Goal: Information Seeking & Learning: Learn about a topic

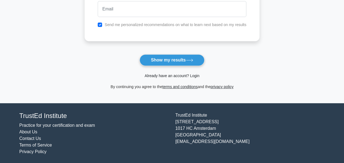
click at [181, 73] on link "Already have an account? Login" at bounding box center [172, 75] width 55 height 4
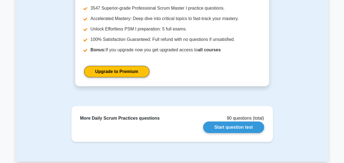
scroll to position [794, 0]
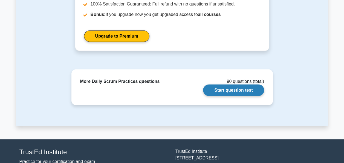
click at [257, 92] on link "Start question test" at bounding box center [233, 89] width 61 height 11
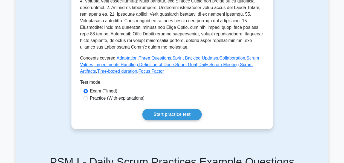
scroll to position [219, 0]
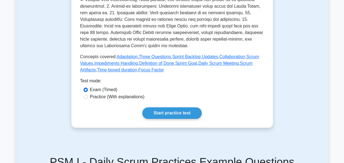
click at [120, 97] on label "Practice (With explanations)" at bounding box center [117, 96] width 54 height 7
click at [88, 97] on input "Practice (With explanations)" at bounding box center [85, 96] width 4 height 4
radio input "true"
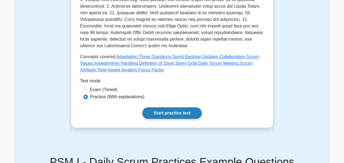
click at [187, 113] on link "Start practice test" at bounding box center [171, 112] width 59 height 11
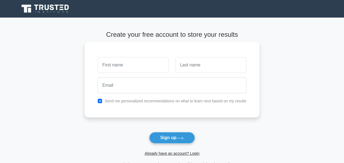
click at [120, 67] on input "text" at bounding box center [133, 65] width 71 height 16
type input "amiths"
type input "shetty"
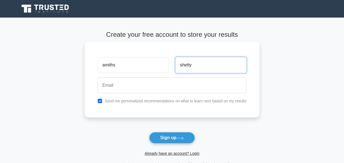
type input "amishetty46@gmail.com"
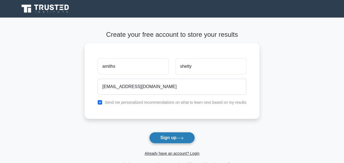
click at [161, 137] on button "Sign up" at bounding box center [172, 137] width 46 height 11
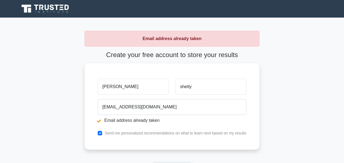
type input "amith"
click at [45, 106] on main "Email address already taken Create your free account to store your results amit…" at bounding box center [172, 115] width 344 height 194
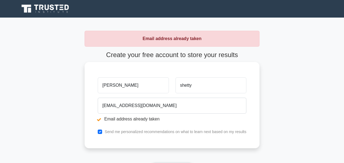
scroll to position [82, 0]
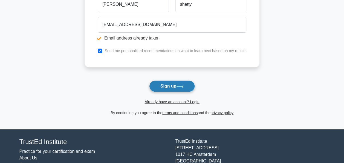
click at [176, 85] on button "Sign up" at bounding box center [172, 85] width 46 height 11
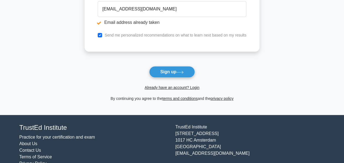
scroll to position [108, 0]
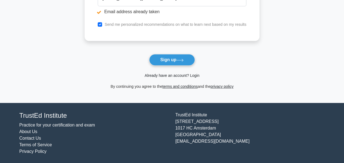
click at [181, 75] on link "Already have an account? Login" at bounding box center [172, 75] width 55 height 4
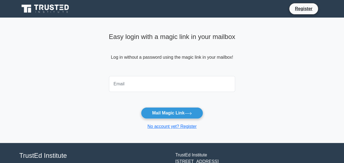
click at [133, 91] on input "email" at bounding box center [172, 84] width 126 height 16
type input "amishetty46@gmail.com"
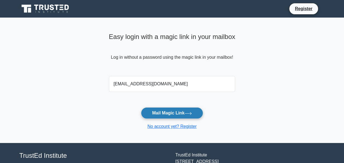
click at [169, 112] on button "Mail Magic Link" at bounding box center [172, 112] width 62 height 11
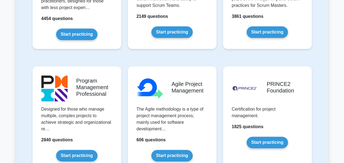
scroll to position [192, 0]
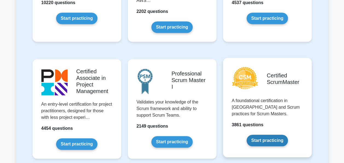
click at [269, 143] on link "Start practicing" at bounding box center [267, 139] width 41 height 11
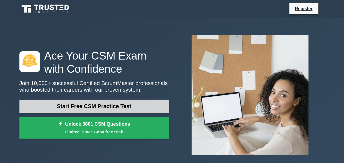
click at [94, 106] on link "Start Free CSM Practice Test" at bounding box center [93, 105] width 149 height 13
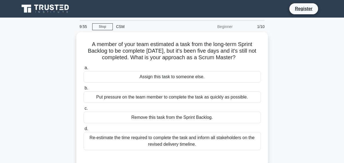
click at [226, 22] on div "Beginner" at bounding box center [212, 26] width 48 height 11
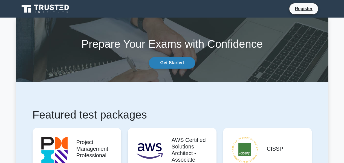
click at [172, 63] on link "Get Started" at bounding box center [172, 62] width 46 height 11
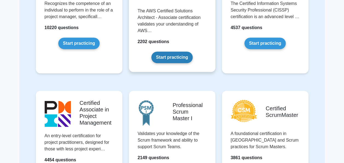
scroll to position [137, 0]
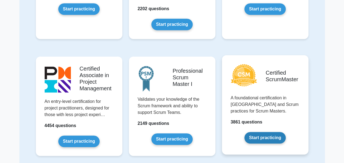
click at [244, 132] on link "Start practicing" at bounding box center [264, 137] width 41 height 11
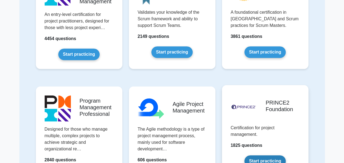
scroll to position [164, 0]
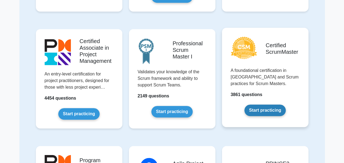
click at [267, 110] on link "Start practicing" at bounding box center [264, 109] width 41 height 11
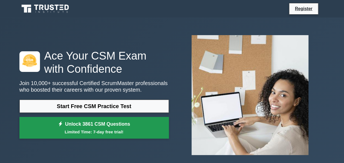
click at [78, 129] on small "Limited Time: 7-day free trial!" at bounding box center [94, 131] width 136 height 6
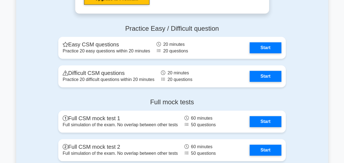
scroll to position [1314, 0]
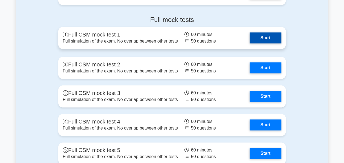
click at [264, 37] on link "Start" at bounding box center [266, 37] width 32 height 11
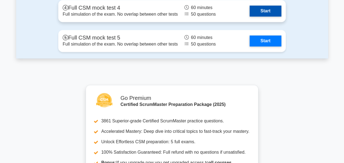
scroll to position [1476, 0]
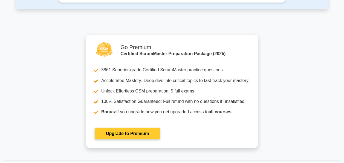
click at [130, 131] on link "Upgrade to Premium" at bounding box center [127, 132] width 65 height 11
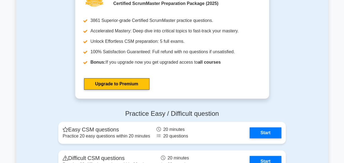
scroll to position [983, 0]
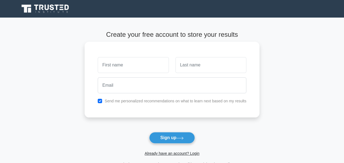
click at [139, 70] on input "text" at bounding box center [133, 65] width 71 height 16
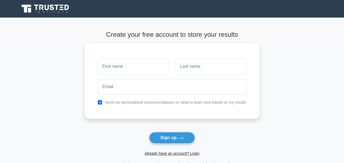
click at [267, 134] on main "Create your free account to store your results Send me personalized recommendat…" at bounding box center [172, 99] width 344 height 163
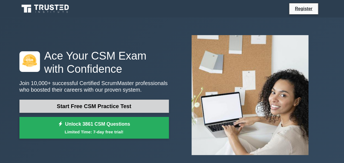
click at [102, 106] on link "Start Free CSM Practice Test" at bounding box center [93, 105] width 149 height 13
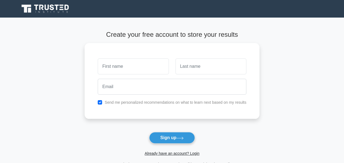
scroll to position [78, 0]
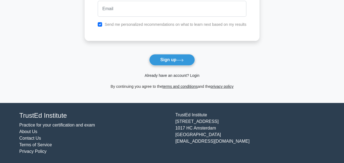
click at [179, 74] on link "Already have an account? Login" at bounding box center [172, 75] width 55 height 4
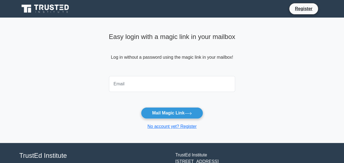
click at [166, 76] on input "email" at bounding box center [172, 84] width 126 height 16
type input "[EMAIL_ADDRESS][DOMAIN_NAME]"
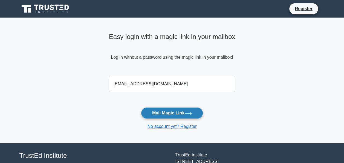
click at [165, 113] on button "Mail Magic Link" at bounding box center [172, 112] width 62 height 11
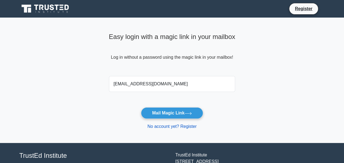
click at [170, 126] on link "No account yet? Register" at bounding box center [172, 126] width 49 height 5
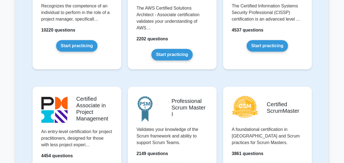
scroll to position [219, 0]
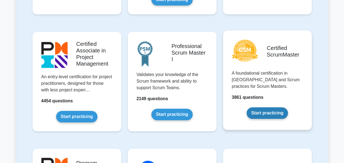
click at [282, 115] on link "Start practicing" at bounding box center [267, 112] width 41 height 11
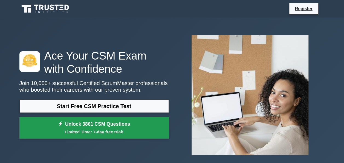
click at [70, 129] on small "Limited Time: 7-day free trial!" at bounding box center [94, 131] width 136 height 6
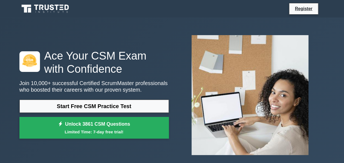
click at [71, 112] on link "Start Free CSM Practice Test" at bounding box center [93, 105] width 149 height 13
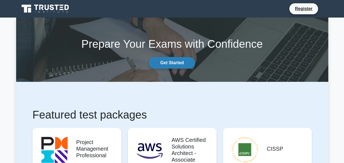
click at [168, 65] on link "Get Started" at bounding box center [172, 62] width 46 height 11
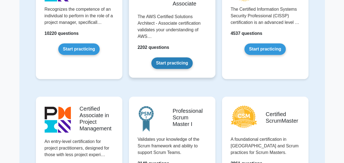
scroll to position [137, 0]
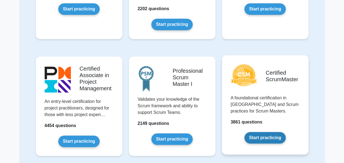
click at [286, 132] on link "Start practicing" at bounding box center [264, 137] width 41 height 11
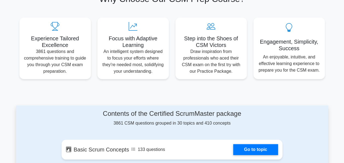
scroll to position [301, 0]
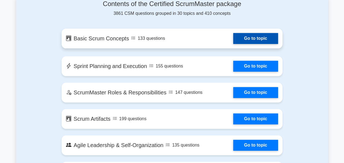
click at [233, 39] on link "Go to topic" at bounding box center [255, 38] width 45 height 11
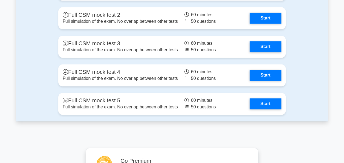
scroll to position [1396, 0]
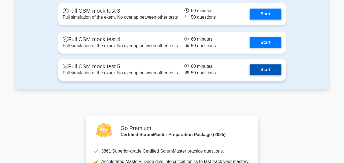
click at [259, 71] on link "Start" at bounding box center [266, 69] width 32 height 11
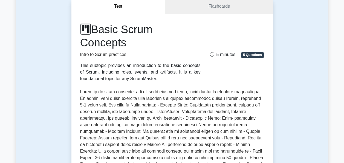
scroll to position [55, 0]
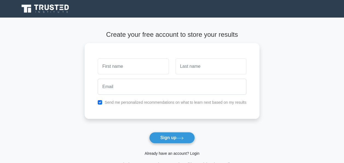
click at [169, 152] on link "Already have an account? Login" at bounding box center [172, 153] width 55 height 4
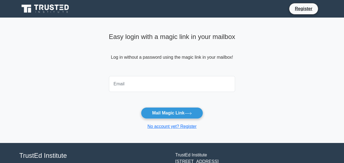
click at [147, 87] on input "email" at bounding box center [172, 84] width 126 height 16
type input "[EMAIL_ADDRESS][DOMAIN_NAME]"
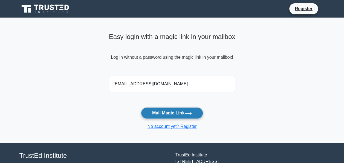
click at [162, 112] on button "Mail Magic Link" at bounding box center [172, 112] width 62 height 11
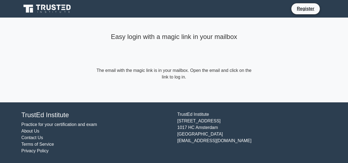
click at [71, 123] on link "Practice for your certification and exam" at bounding box center [59, 124] width 76 height 5
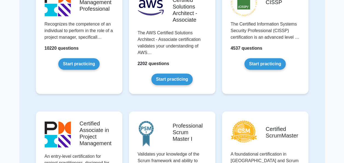
scroll to position [219, 0]
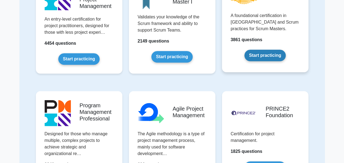
click at [244, 50] on link "Start practicing" at bounding box center [264, 55] width 41 height 11
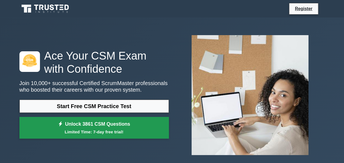
click at [119, 127] on link "Unlock 3861 CSM Questions Limited Time: 7-day free trial!" at bounding box center [93, 128] width 149 height 22
